Goal: Information Seeking & Learning: Learn about a topic

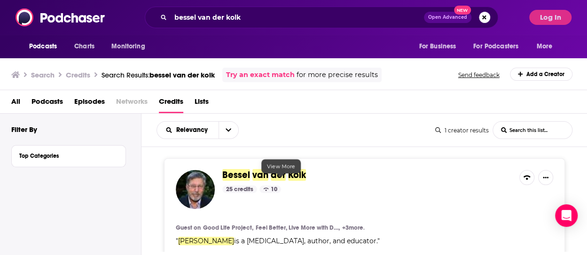
scroll to position [79, 0]
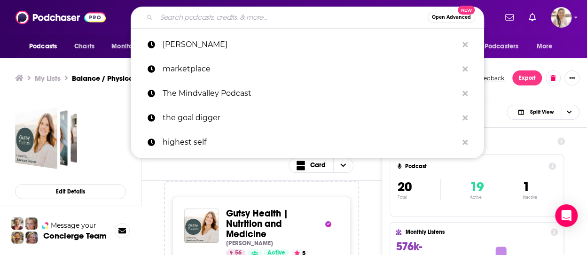
click at [236, 16] on input "Search podcasts, credits, & more..." at bounding box center [292, 17] width 271 height 15
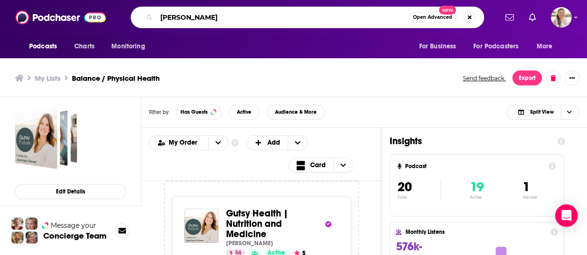
type input "abbey sharp"
